Goal: Task Accomplishment & Management: Use online tool/utility

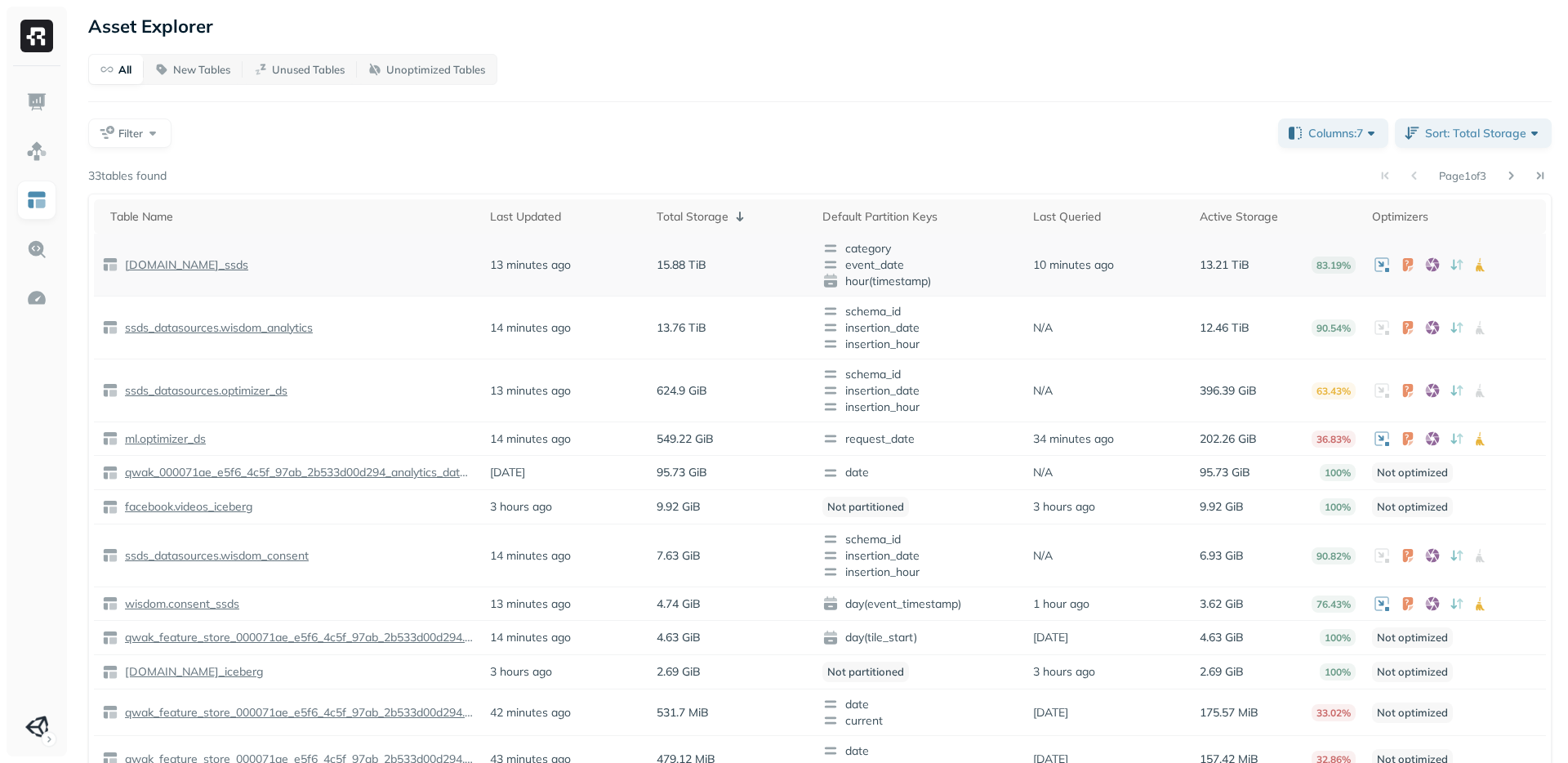
click at [193, 266] on p "[DOMAIN_NAME]_ssds" at bounding box center [185, 265] width 127 height 15
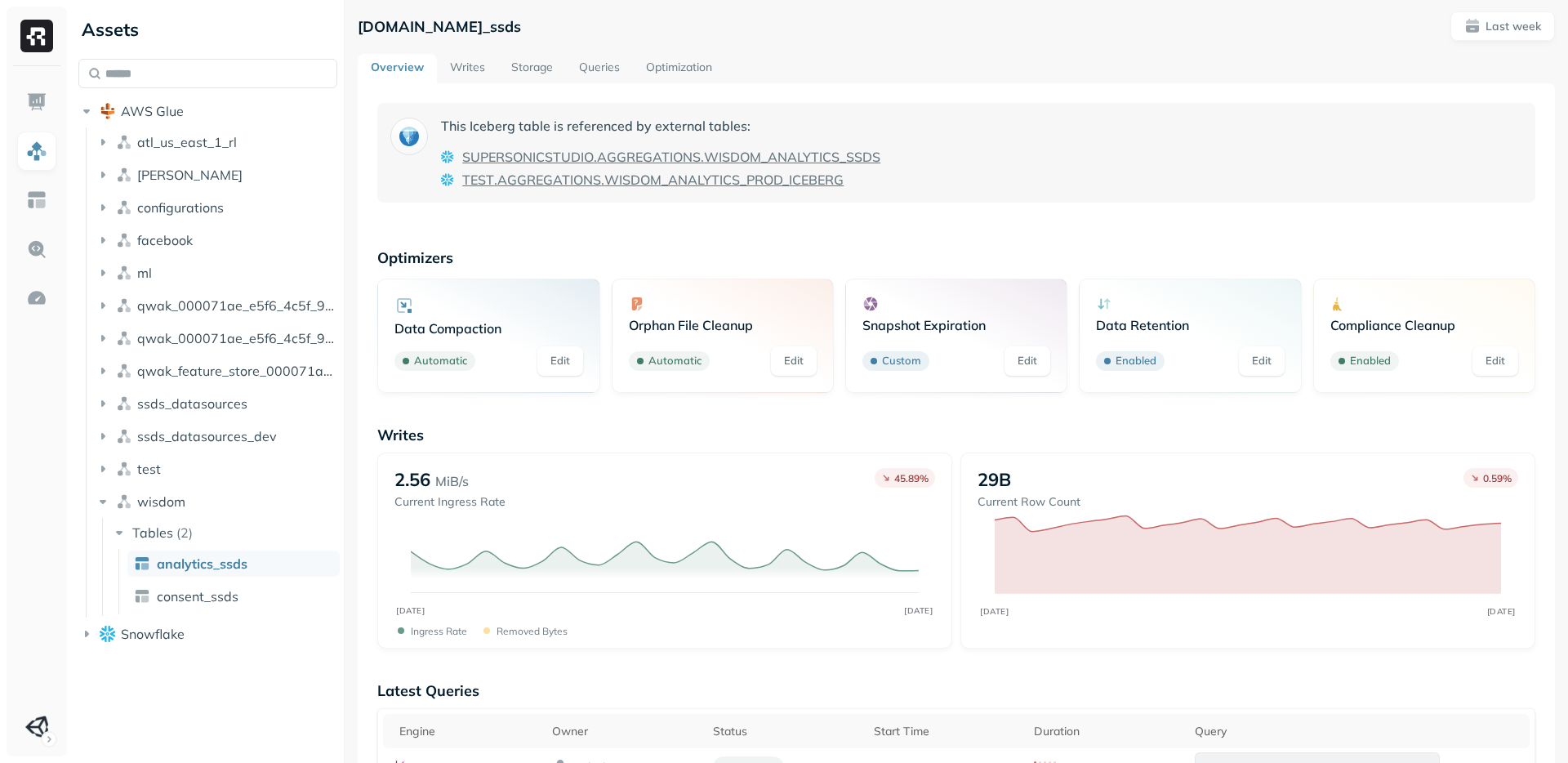
scroll to position [7, 0]
click at [1247, 354] on link "Edit" at bounding box center [1261, 359] width 46 height 30
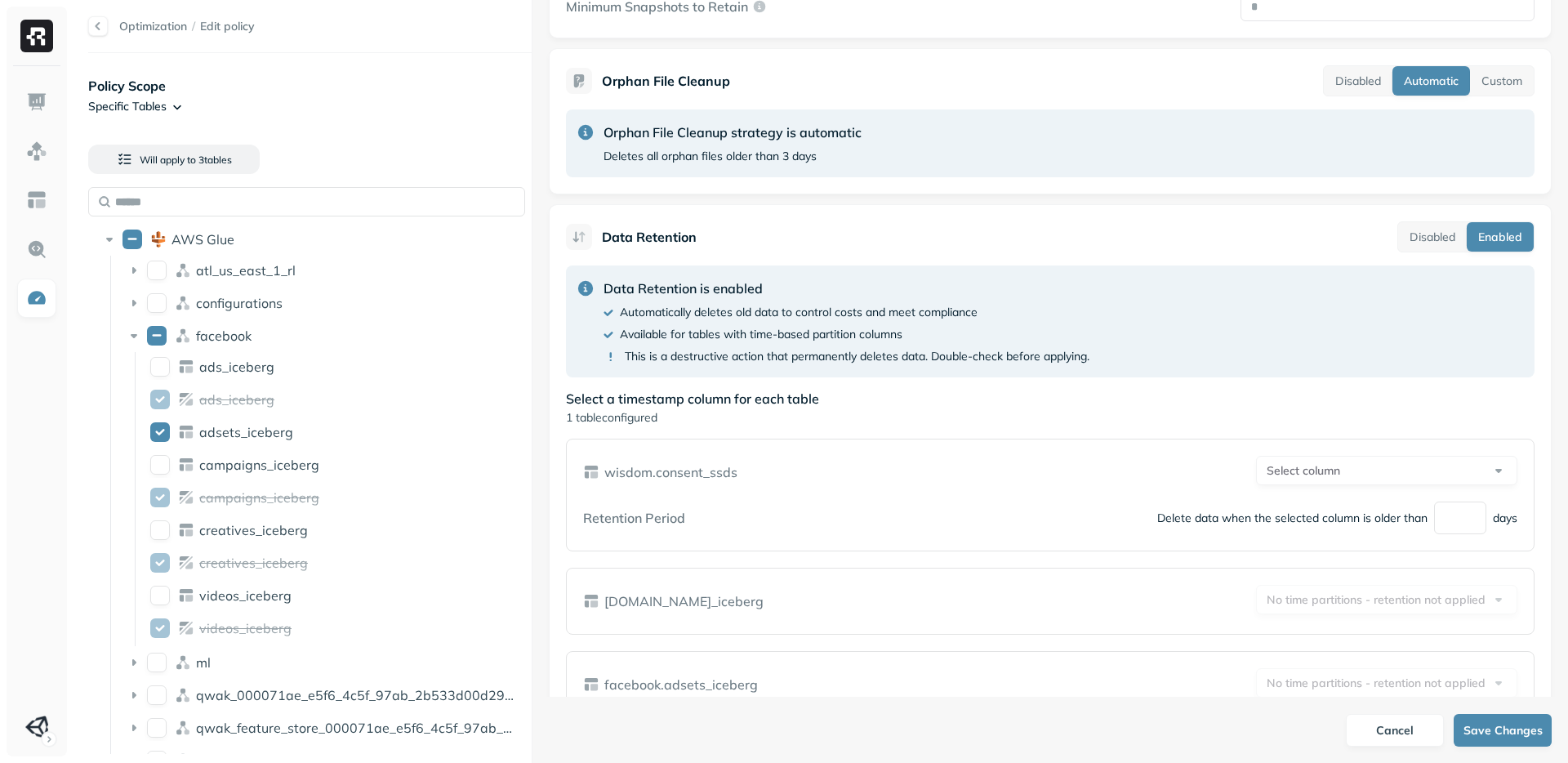
scroll to position [748, 0]
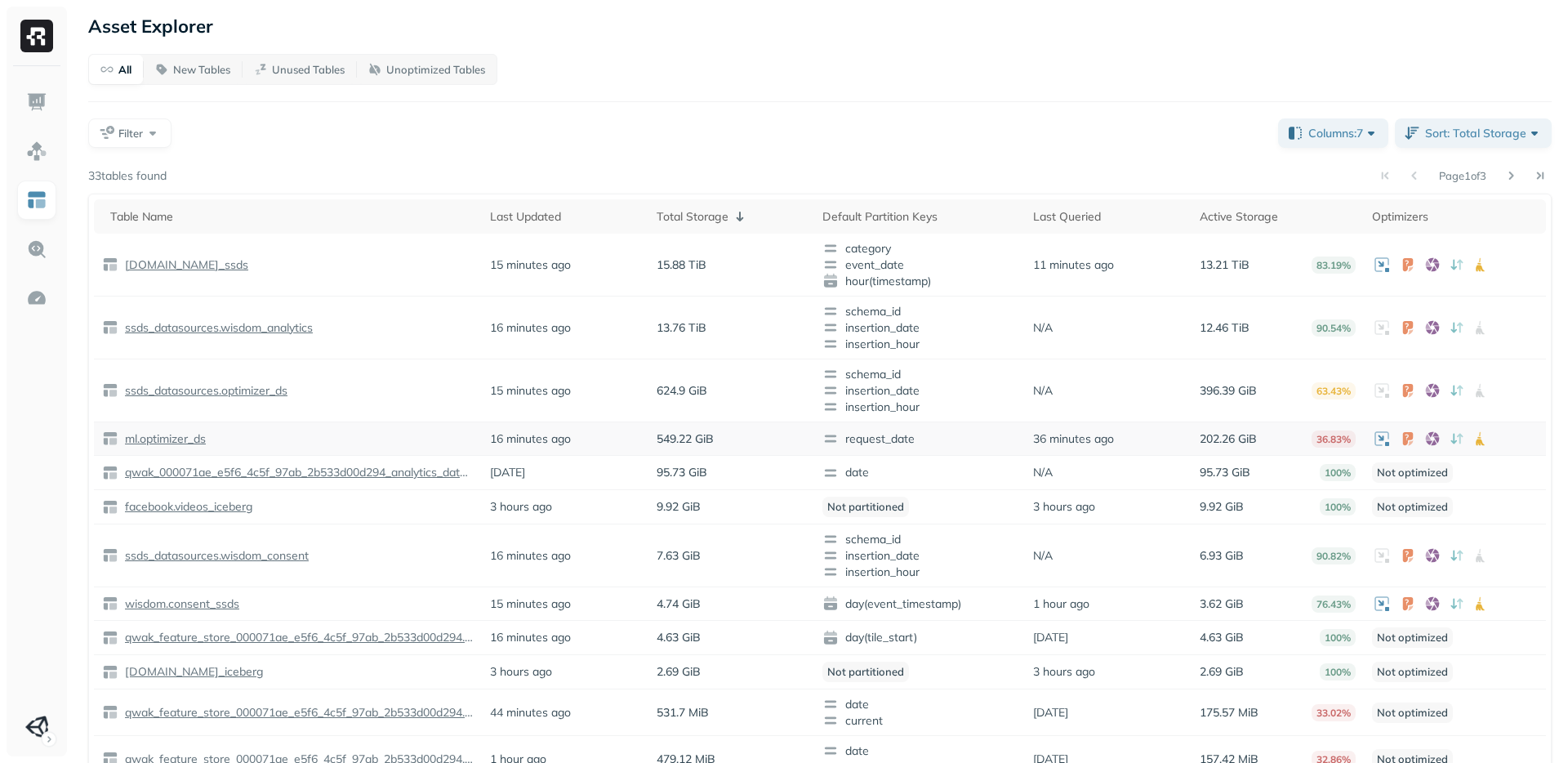
click at [181, 436] on p "ml.optimizer_ds" at bounding box center [164, 438] width 84 height 15
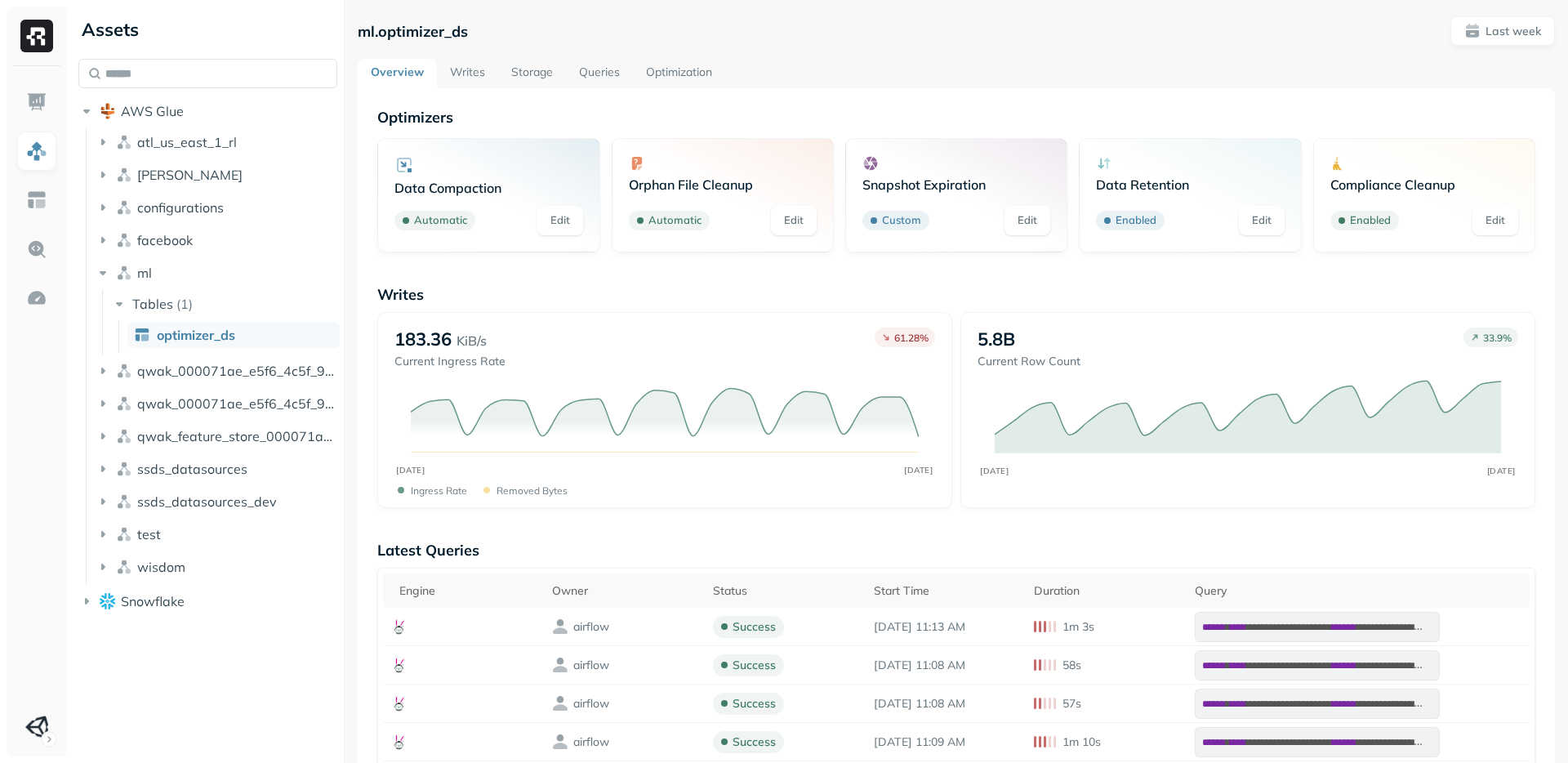
click at [1227, 170] on div at bounding box center [1190, 164] width 188 height 16
click at [1274, 221] on link "Edit" at bounding box center [1261, 220] width 46 height 30
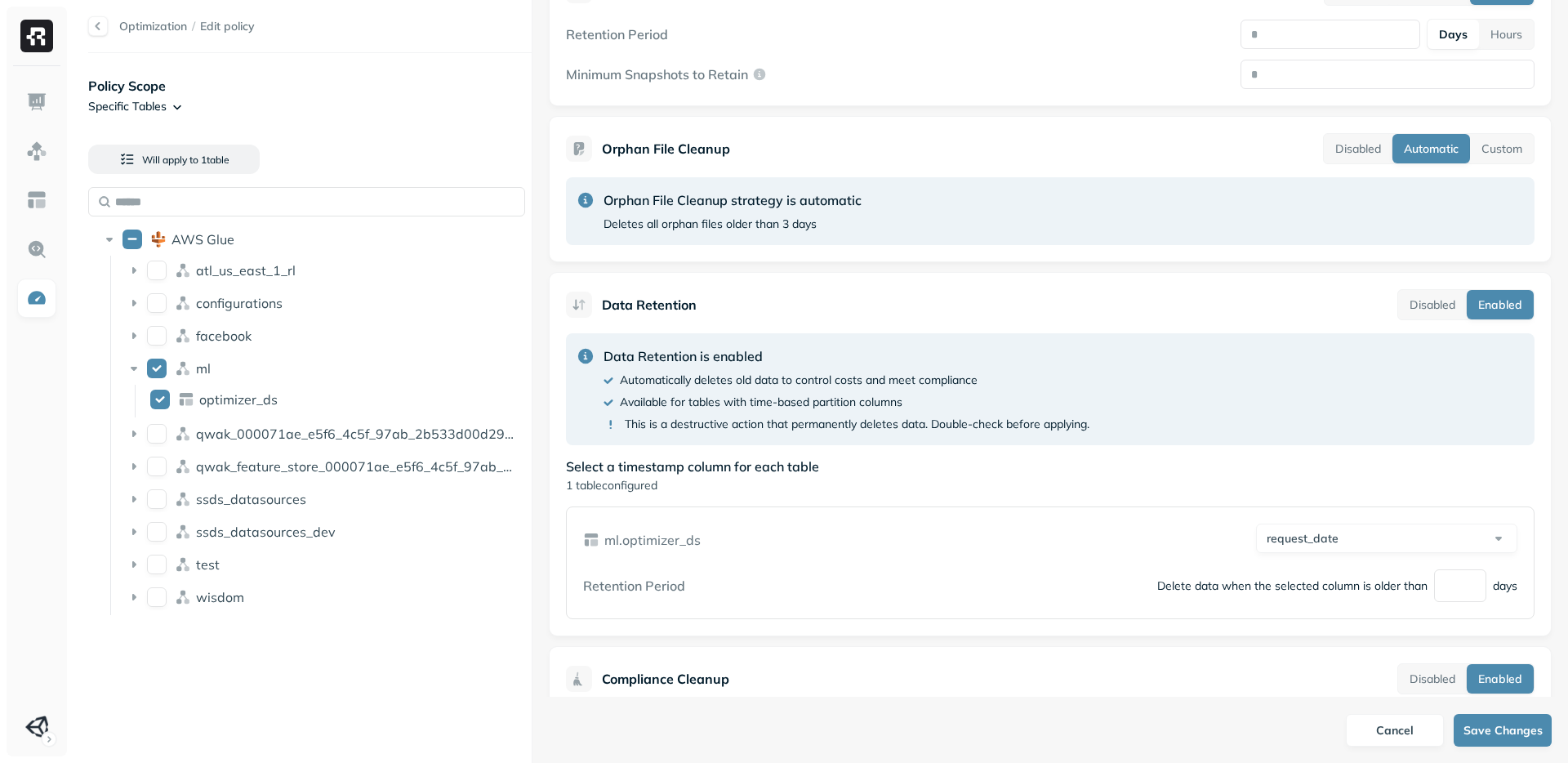
scroll to position [624, 0]
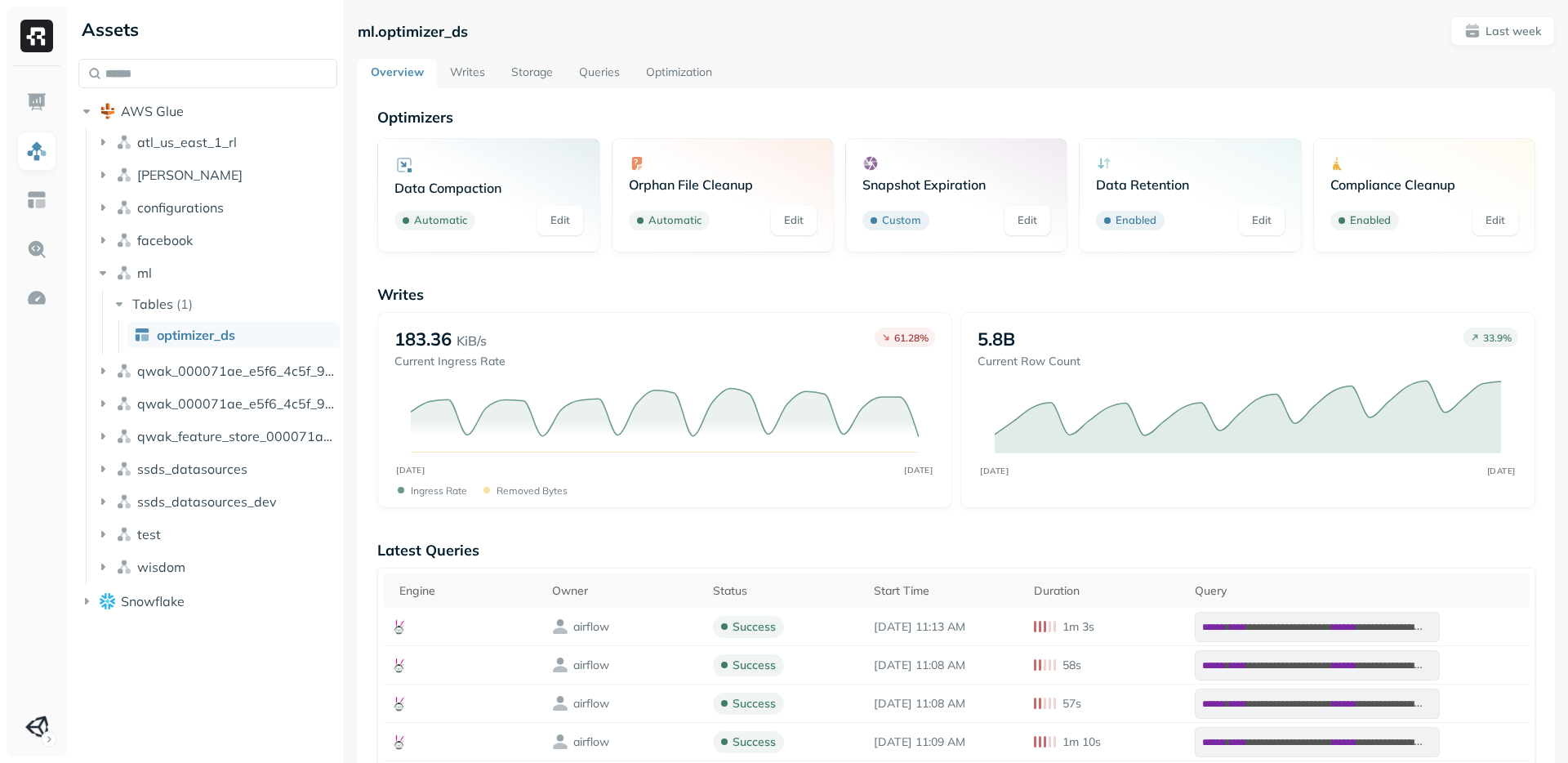
click at [1259, 220] on link "Edit" at bounding box center [1261, 220] width 46 height 30
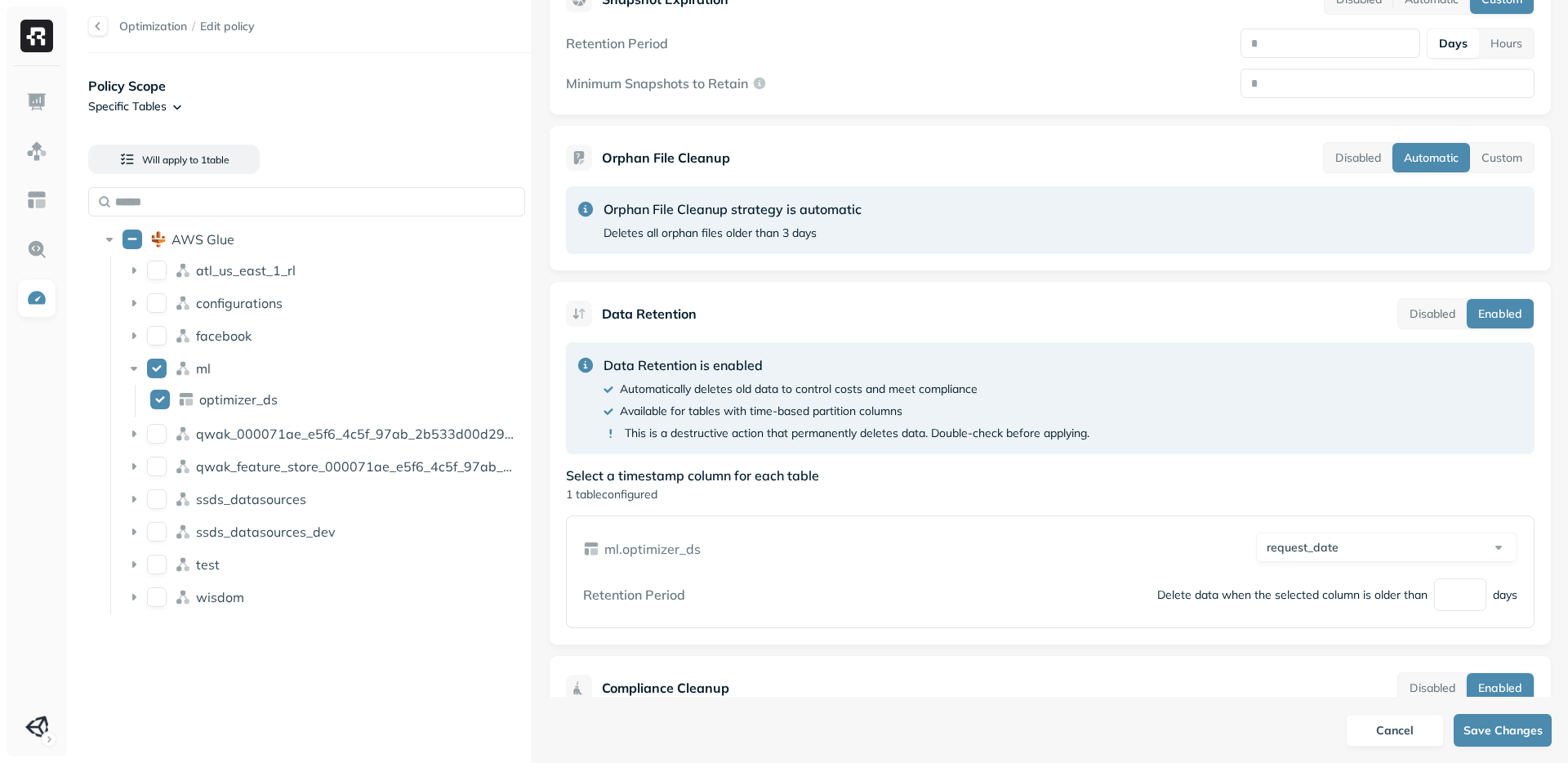
scroll to position [623, 0]
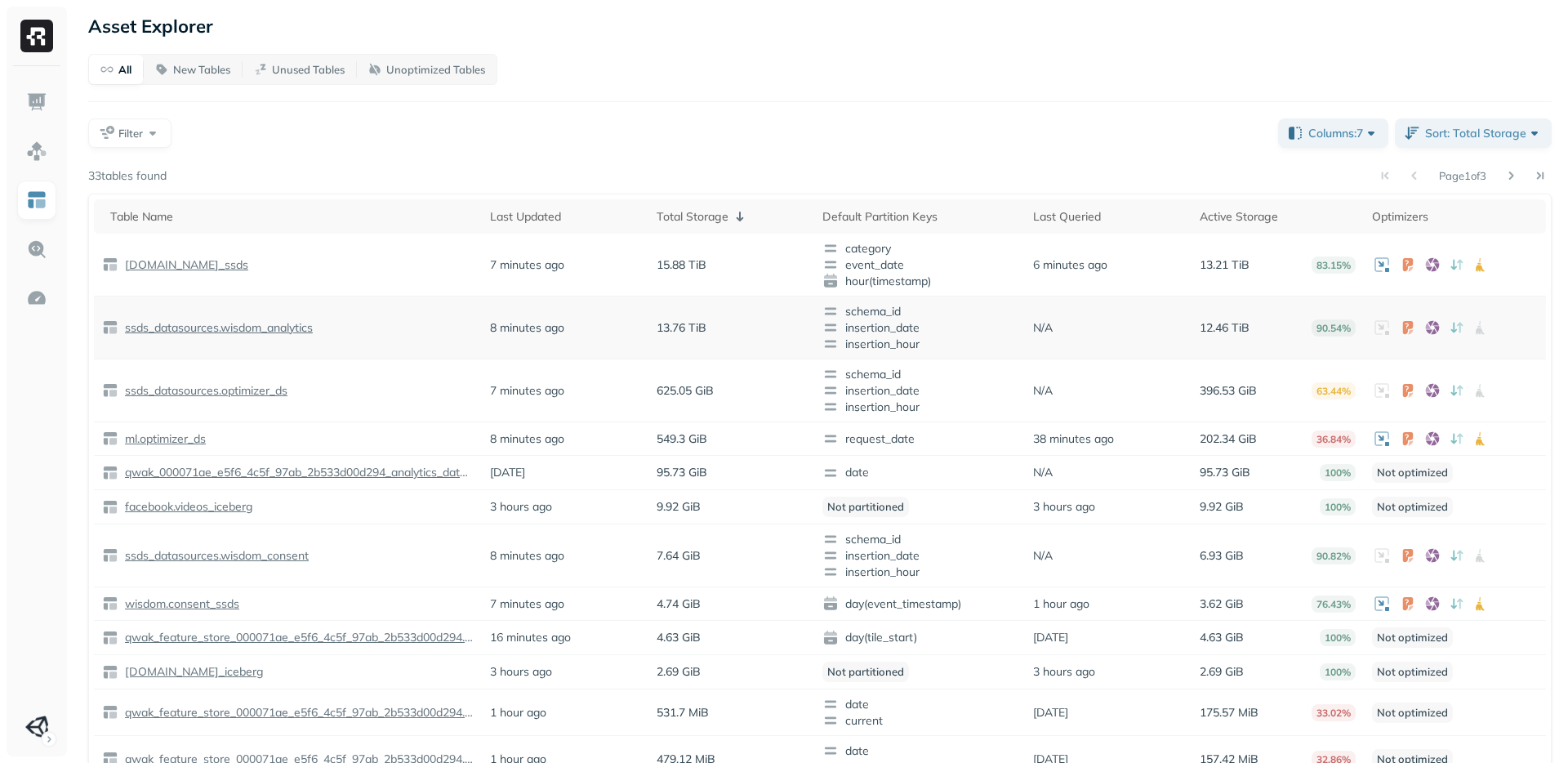
click at [239, 331] on p "ssds_datasources.wisdom_analytics" at bounding box center [217, 327] width 191 height 15
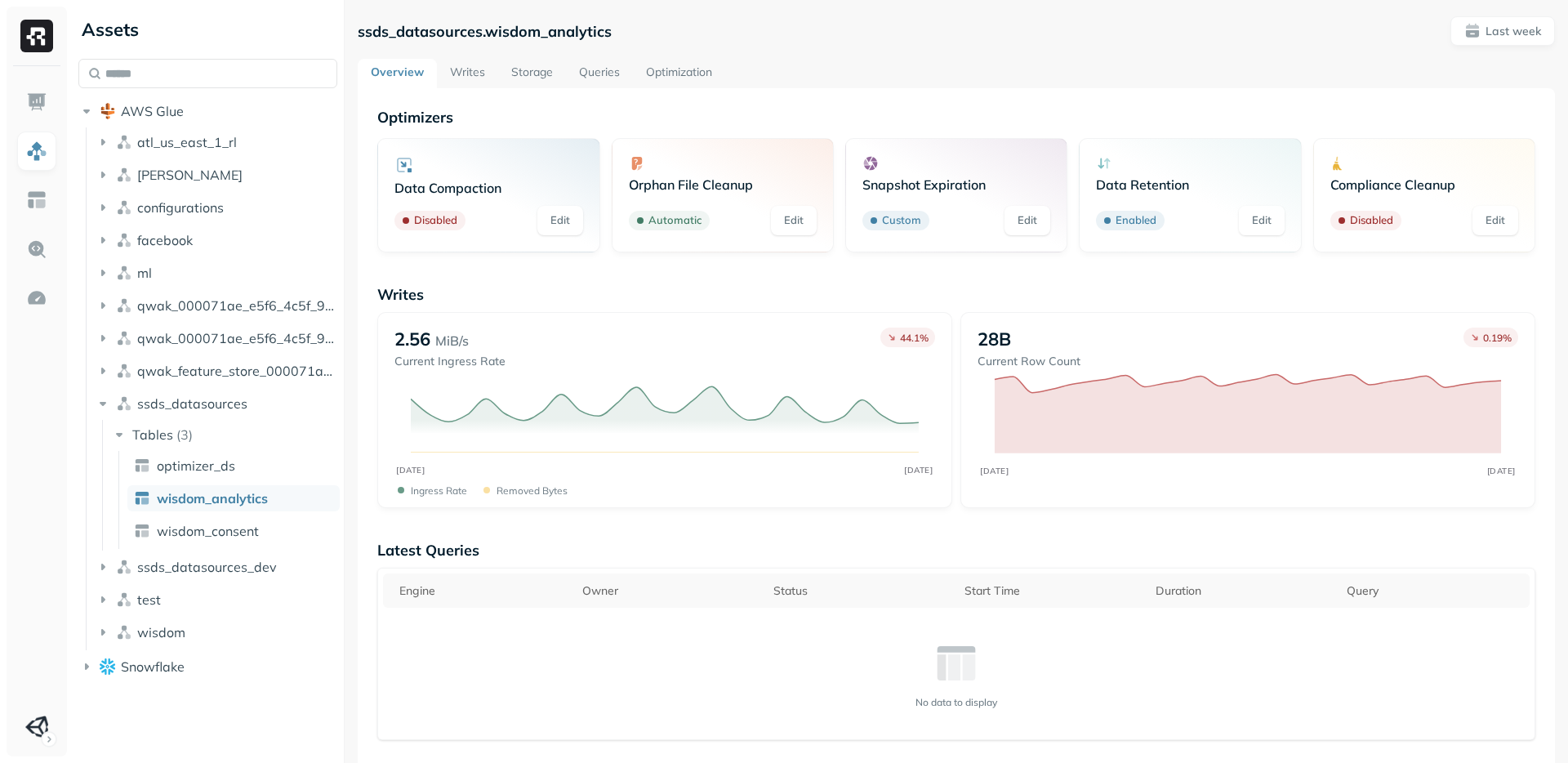
click at [1248, 224] on link "Edit" at bounding box center [1261, 220] width 46 height 30
drag, startPoint x: 617, startPoint y: 32, endPoint x: 375, endPoint y: 38, distance: 242.1
click at [357, 33] on div "ssds_datasources.wisdom_analytics Last week Overview Writes Storage Queries Opt…" at bounding box center [956, 381] width 1223 height 763
copy p "ssds_datasources.wisdom_analytics"
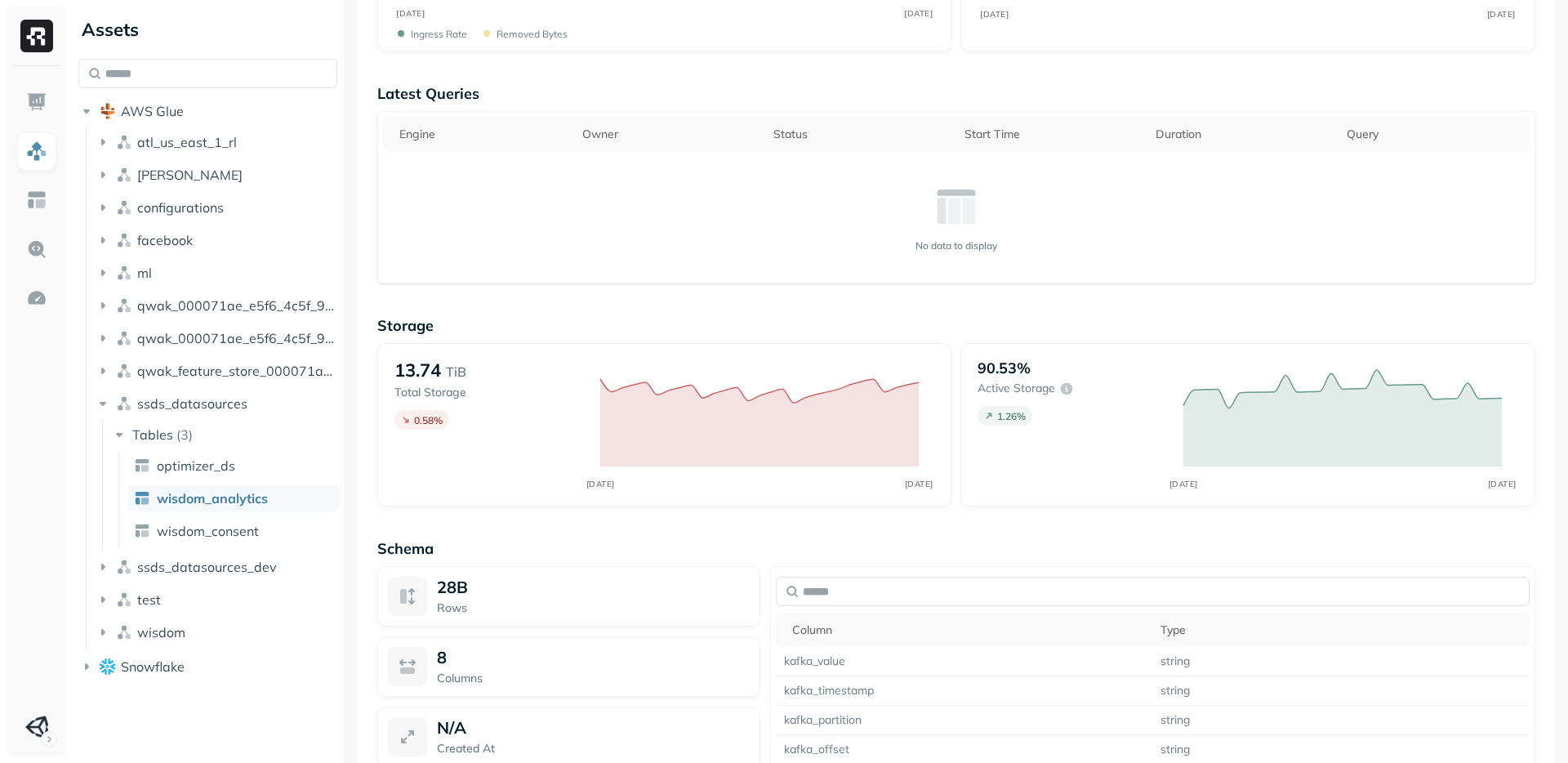
scroll to position [852, 0]
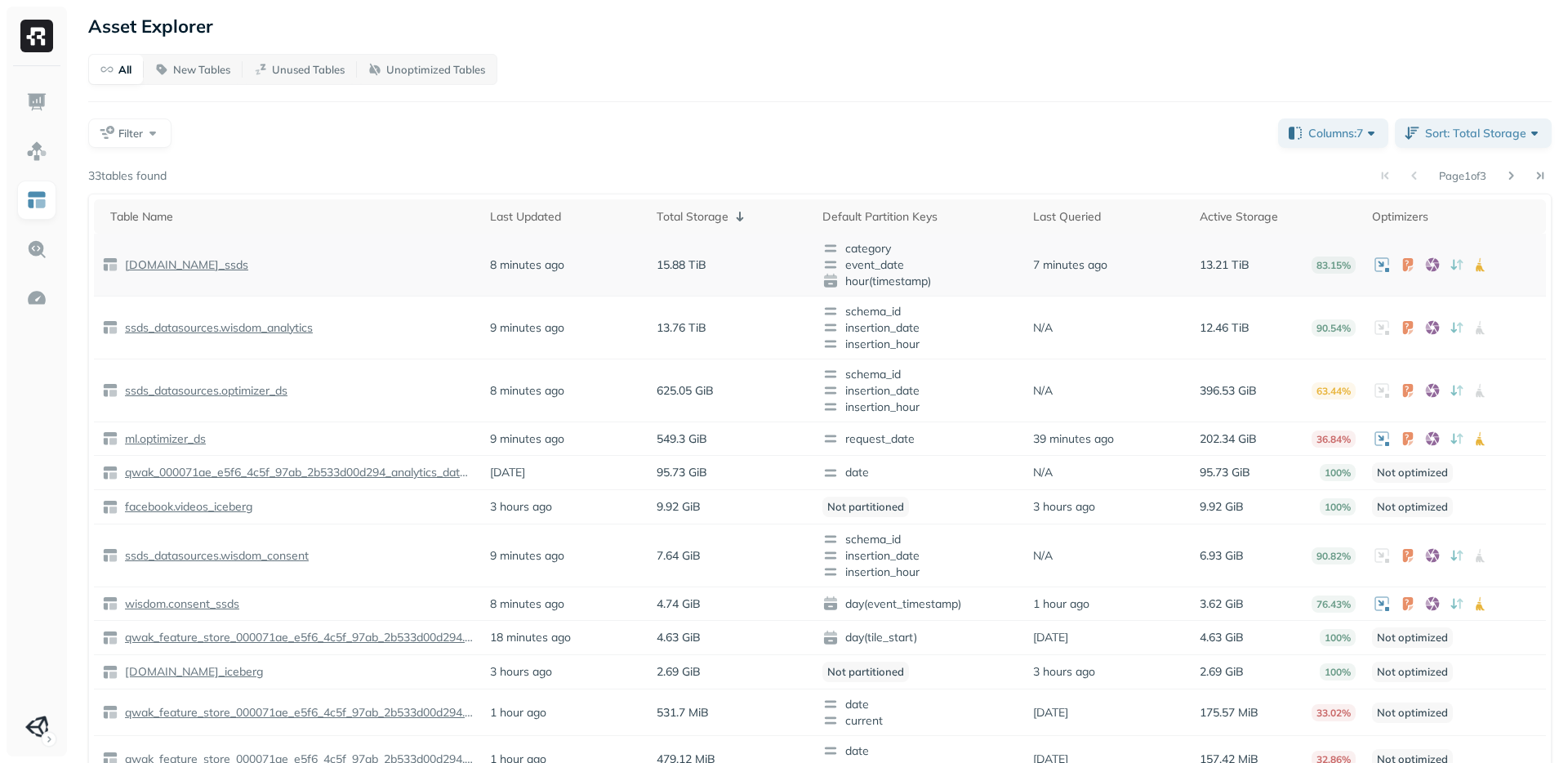
click at [207, 267] on p "[DOMAIN_NAME]_ssds" at bounding box center [185, 265] width 127 height 15
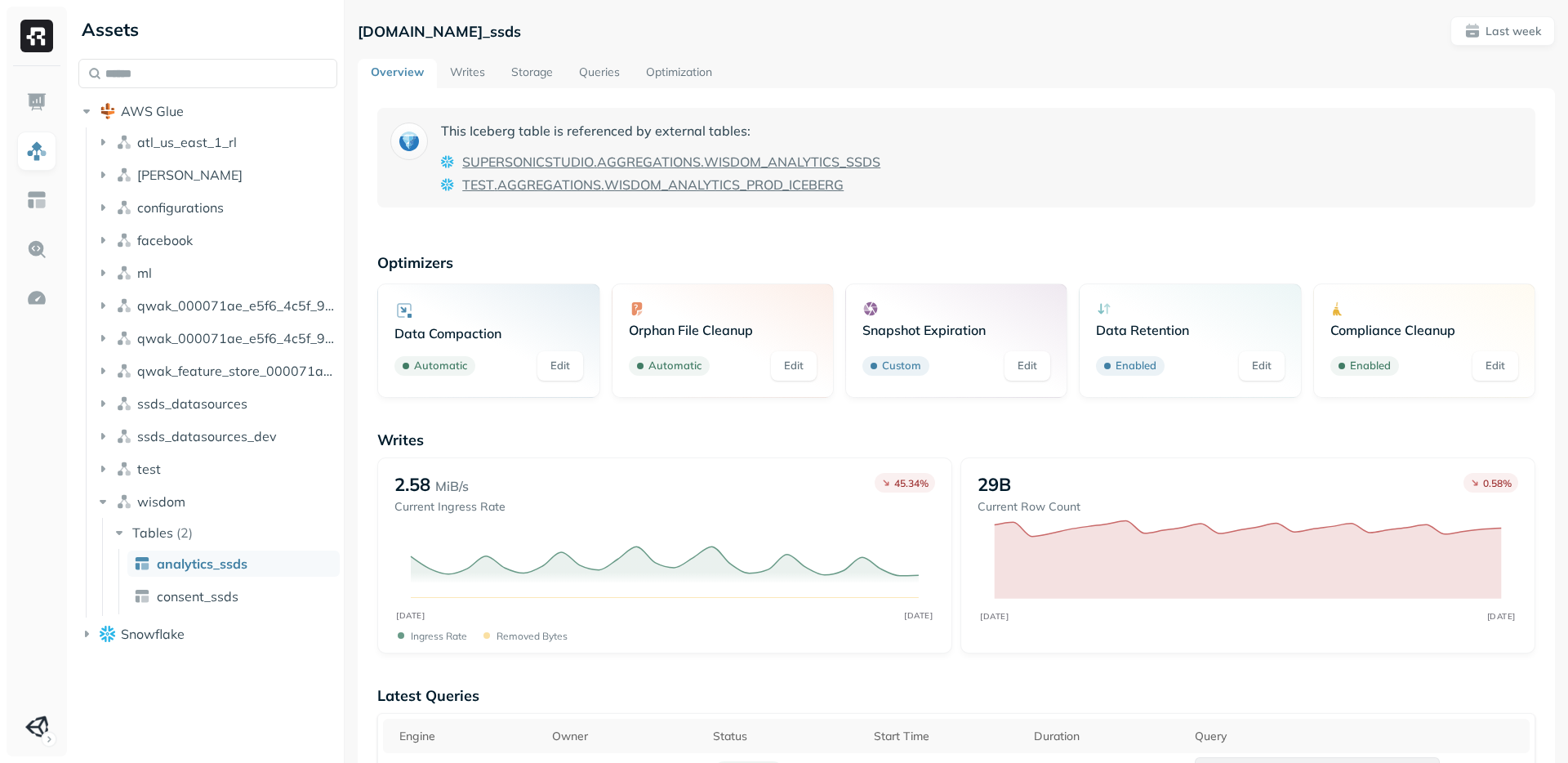
drag, startPoint x: 527, startPoint y: 33, endPoint x: 359, endPoint y: 34, distance: 168.0
click at [359, 34] on div "[DOMAIN_NAME]_ssds Last week" at bounding box center [956, 30] width 1197 height 30
copy p "[DOMAIN_NAME]_ssds"
click at [137, 71] on input "text" at bounding box center [208, 73] width 259 height 30
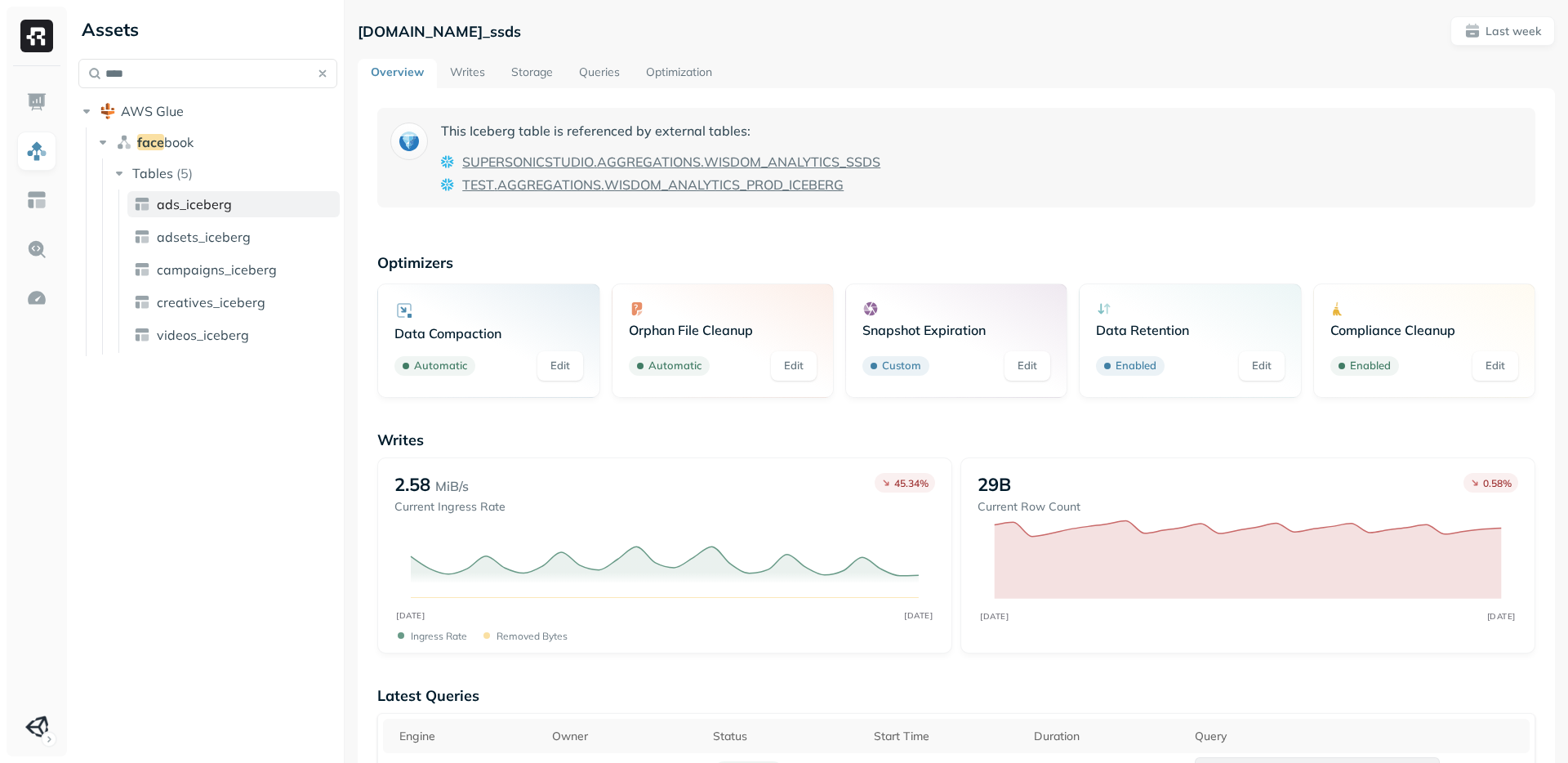
type input "****"
click at [189, 214] on link "ads_iceberg" at bounding box center [234, 204] width 213 height 26
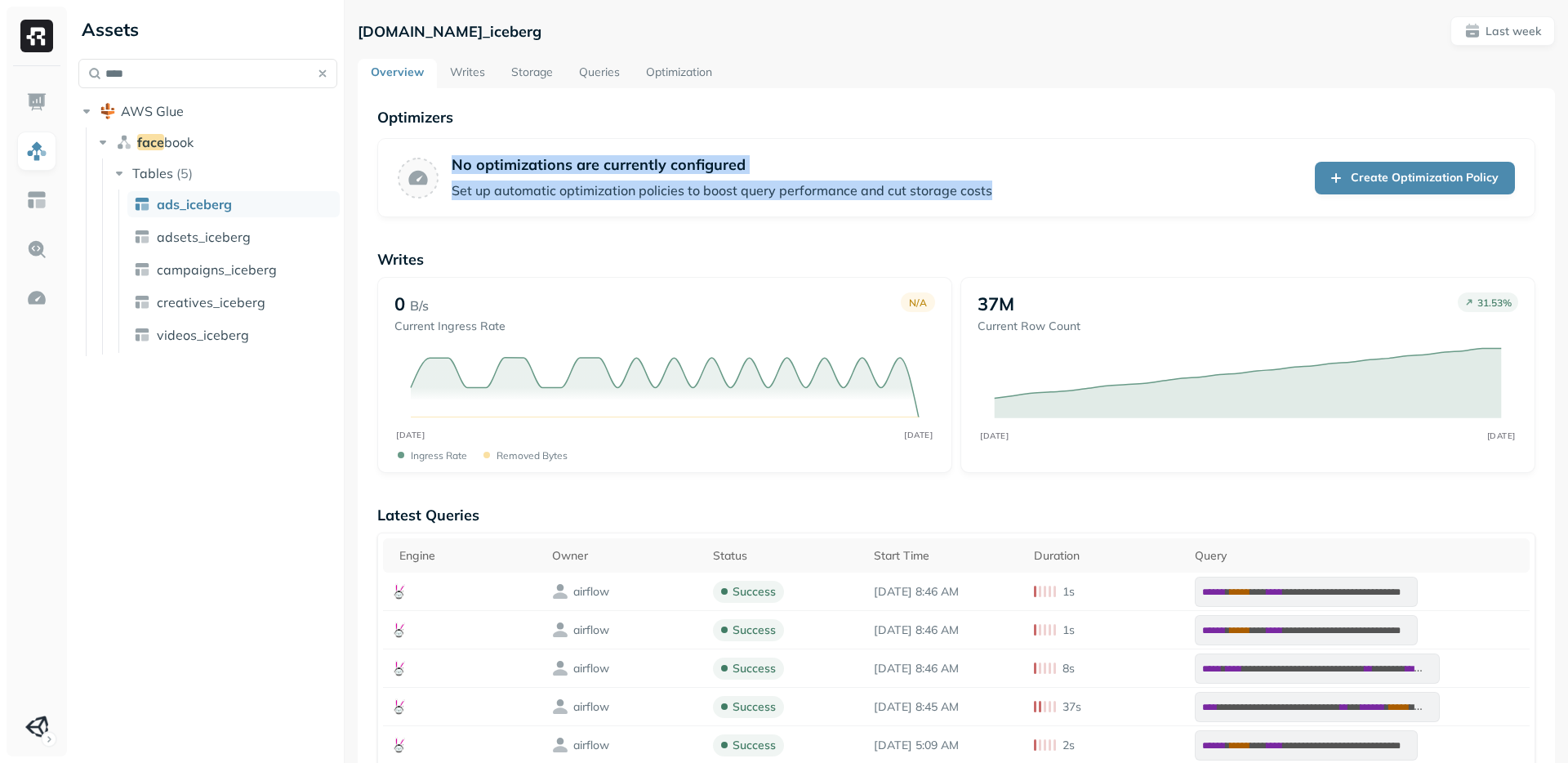
drag, startPoint x: 1032, startPoint y: 186, endPoint x: 697, endPoint y: 155, distance: 336.4
click at [696, 155] on div "No optimizations are currently configured Set up automatic optimization policie…" at bounding box center [956, 177] width 1158 height 80
click at [698, 156] on p "No optimizations are currently configured" at bounding box center [721, 165] width 541 height 19
drag, startPoint x: 712, startPoint y: 136, endPoint x: 1028, endPoint y: 195, distance: 321.5
click at [1024, 195] on div "Optimizers No optimizations are currently configured Set up automatic optimizat…" at bounding box center [956, 163] width 1158 height 109
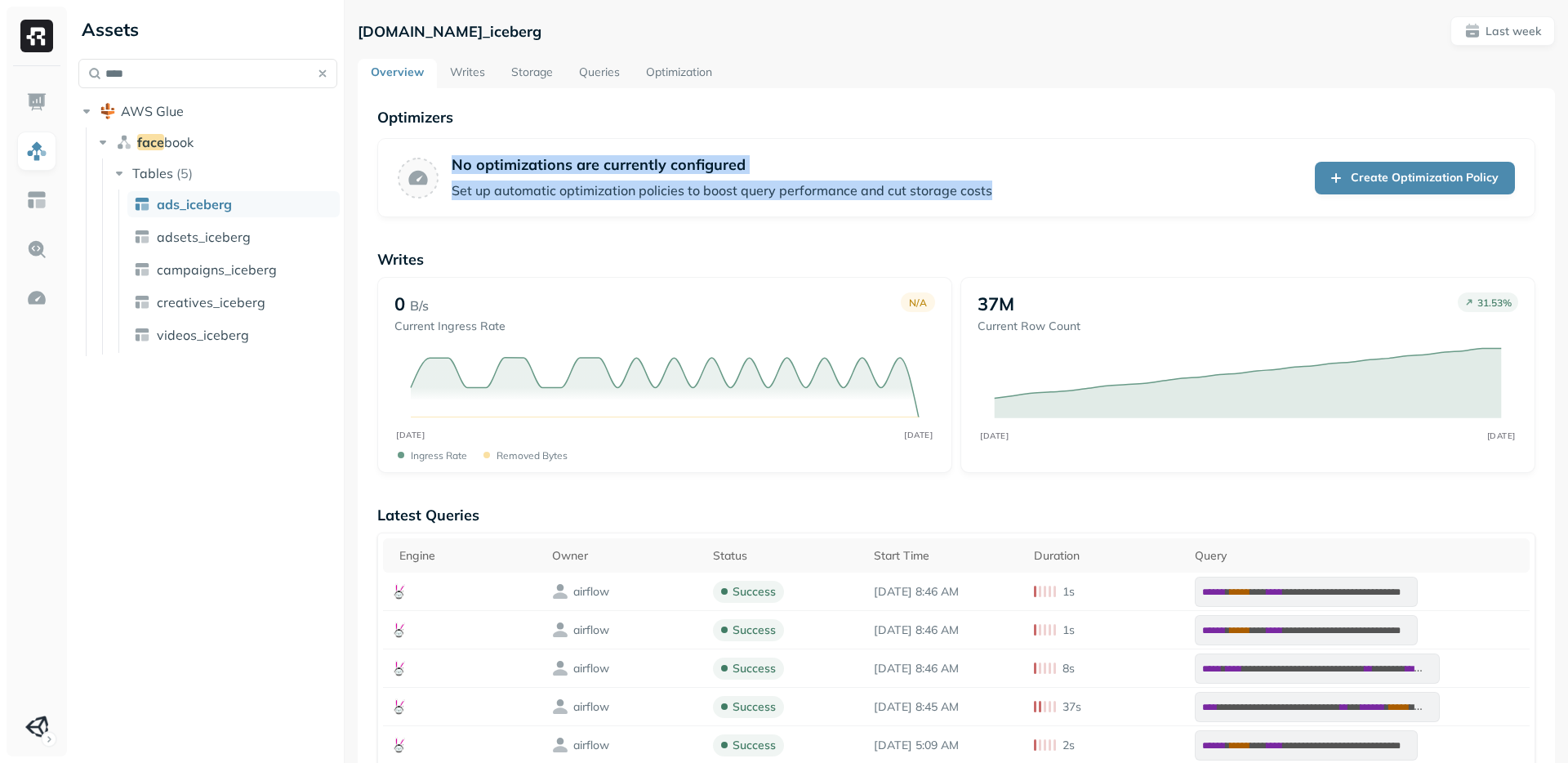
click at [1031, 195] on div "No optimizations are currently configured Set up automatic optimization policie…" at bounding box center [956, 177] width 1158 height 80
